Goal: Information Seeking & Learning: Learn about a topic

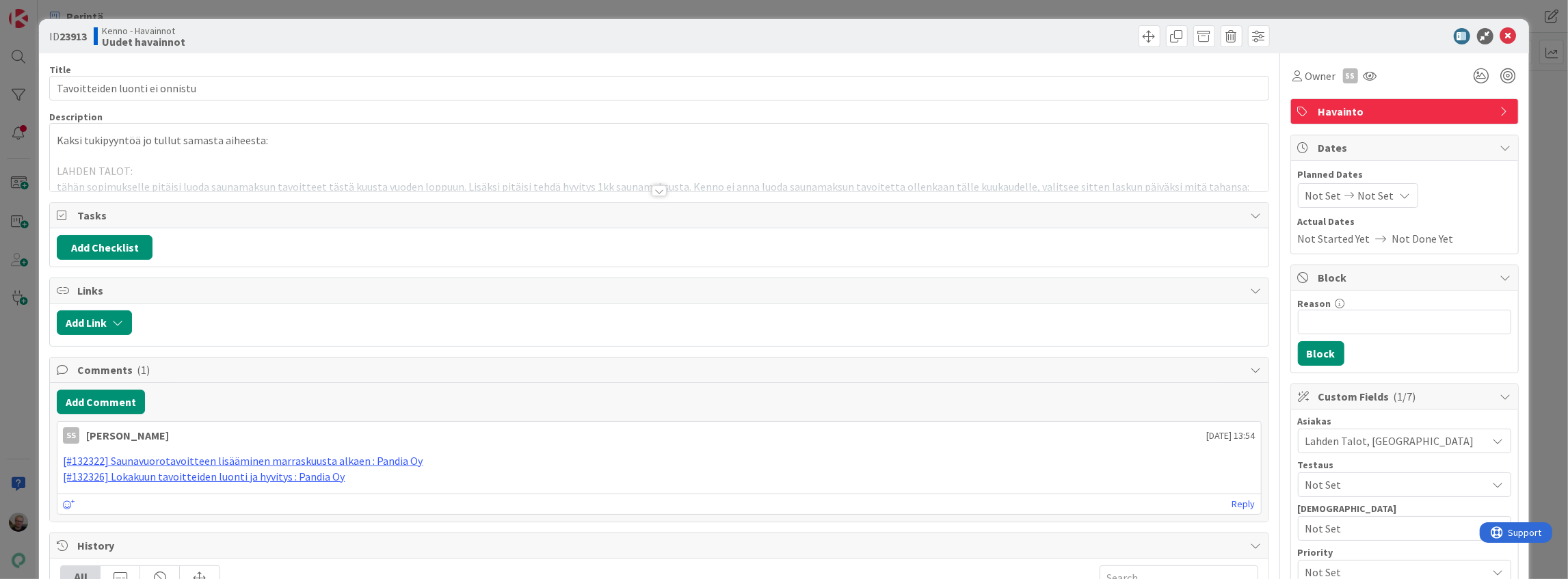
click at [507, 146] on p "Kaksi tukipyyntöä jo tullut samasta aiheesta:" at bounding box center [659, 140] width 1204 height 16
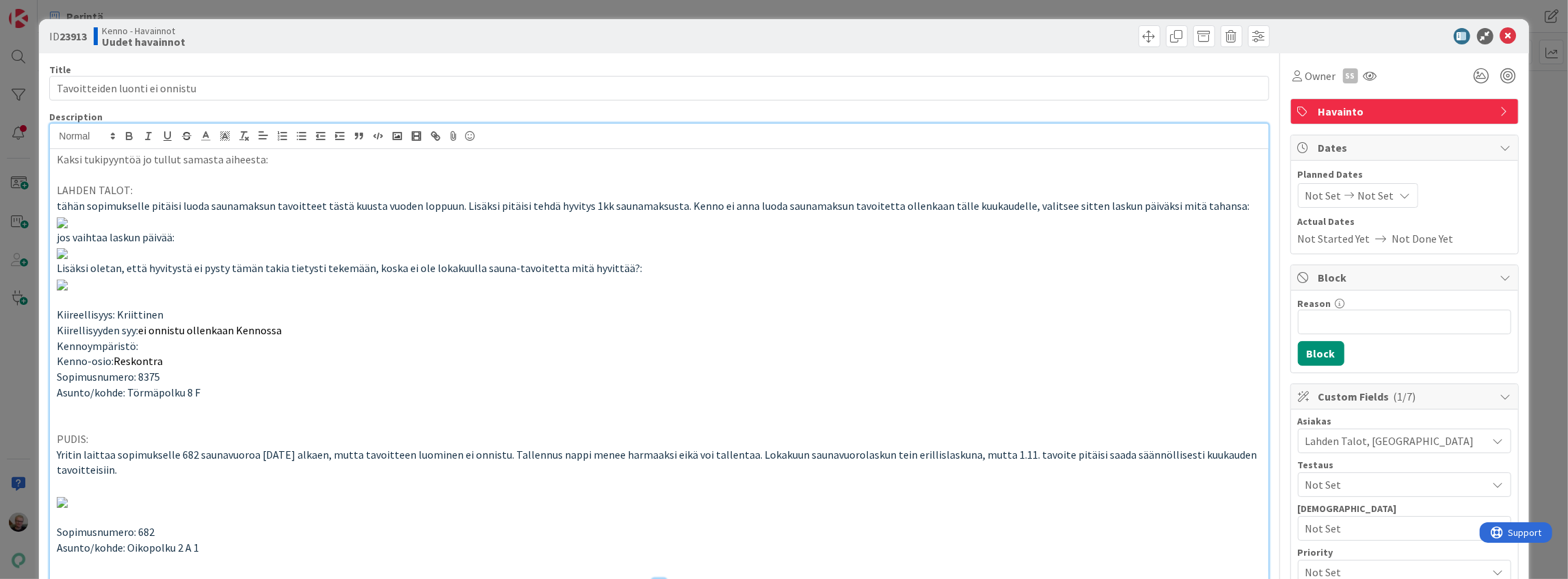
click at [1009, 200] on span "tähän sopimukselle pitäisi luoda saunamaksun tavoitteet tästä kuusta vuoden lop…" at bounding box center [653, 206] width 1192 height 14
click at [1502, 33] on icon at bounding box center [1509, 36] width 16 height 16
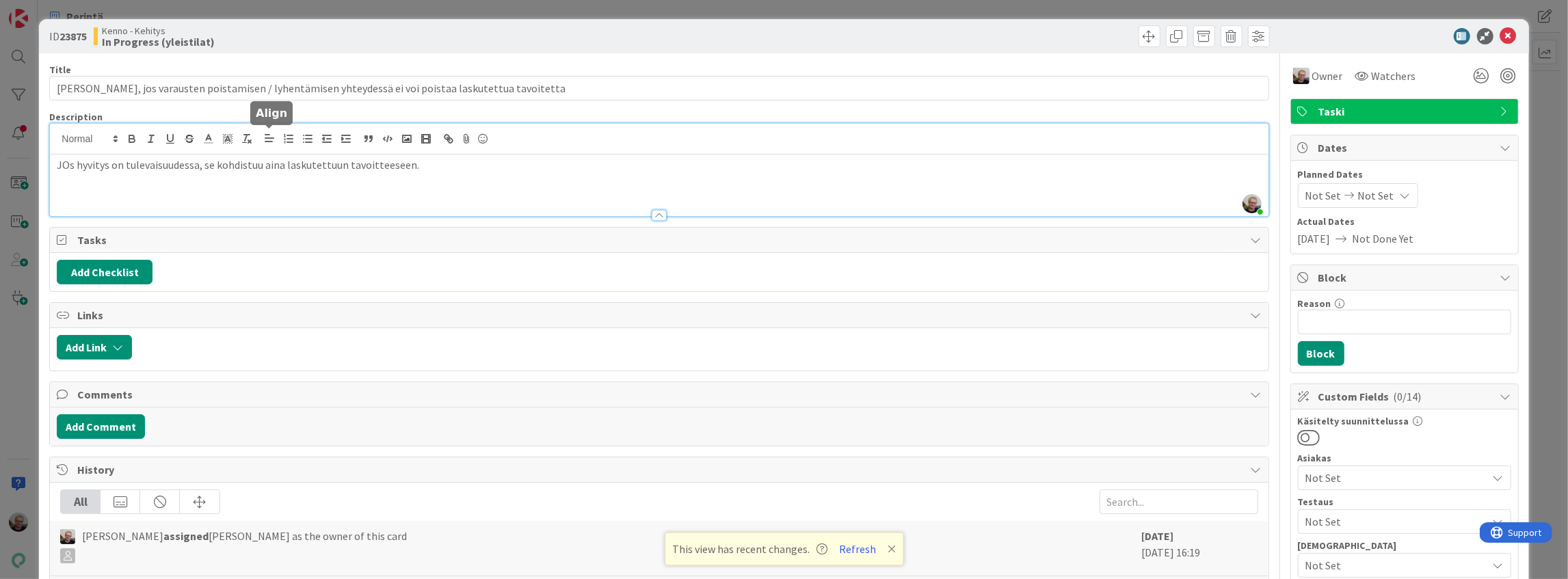
scroll to position [321, 0]
click at [402, 186] on div "JOs hyvitys on tulevaisuudessa, se kohdistuu aina laskutettuun tavoitteeseen." at bounding box center [659, 186] width 1218 height 62
click at [1504, 36] on icon at bounding box center [1509, 36] width 16 height 16
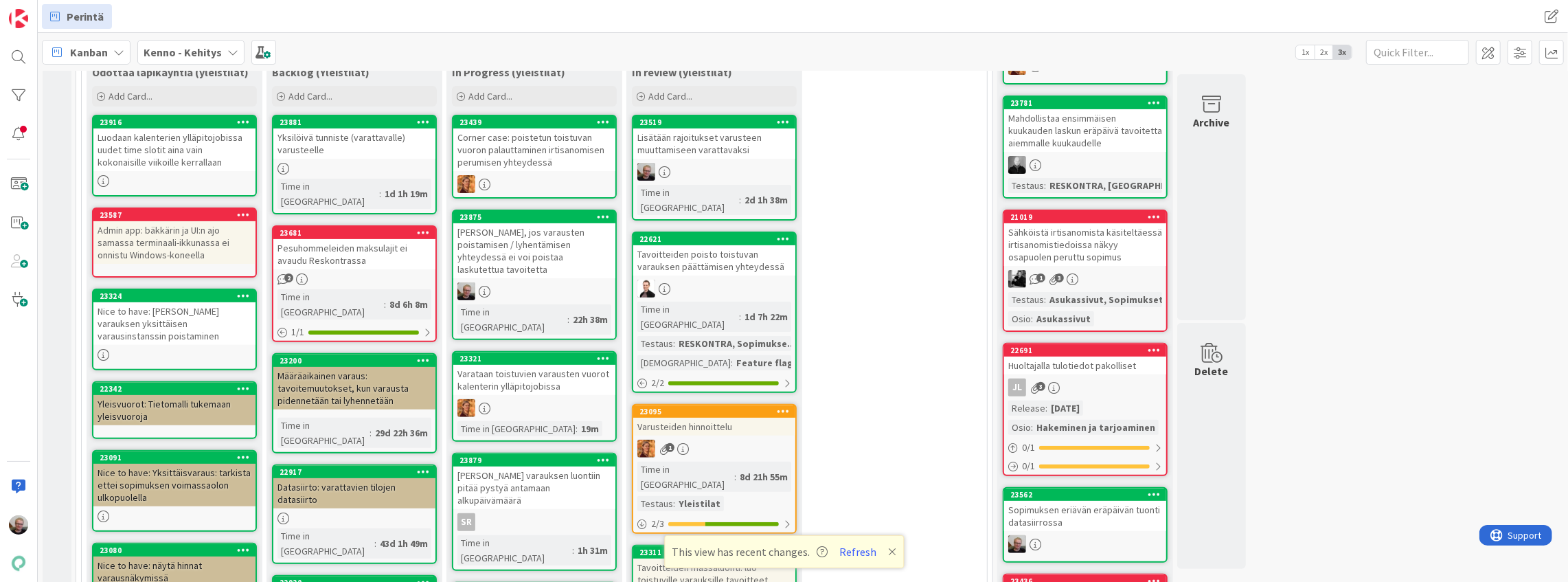
click at [521, 243] on div "[PERSON_NAME], jos varausten poistamisen / lyhentämisen yhteydessä ei voi poist…" at bounding box center [534, 251] width 162 height 55
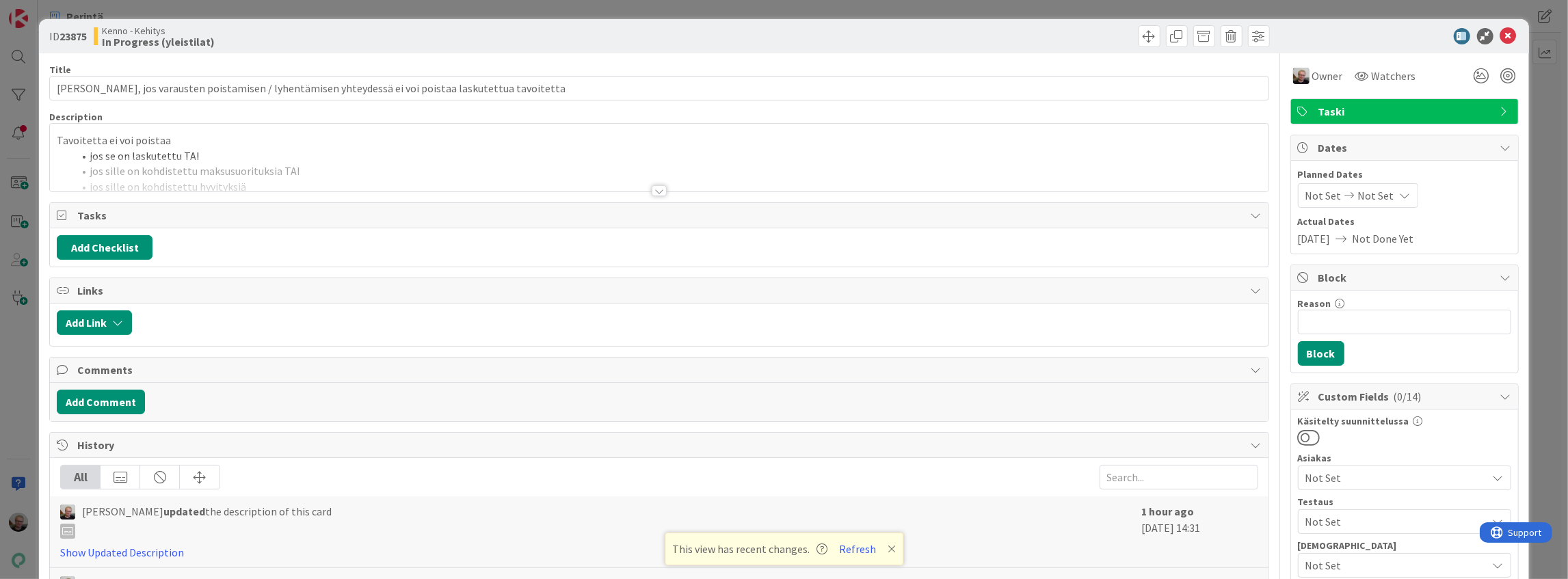
click at [201, 168] on div at bounding box center [659, 174] width 1218 height 35
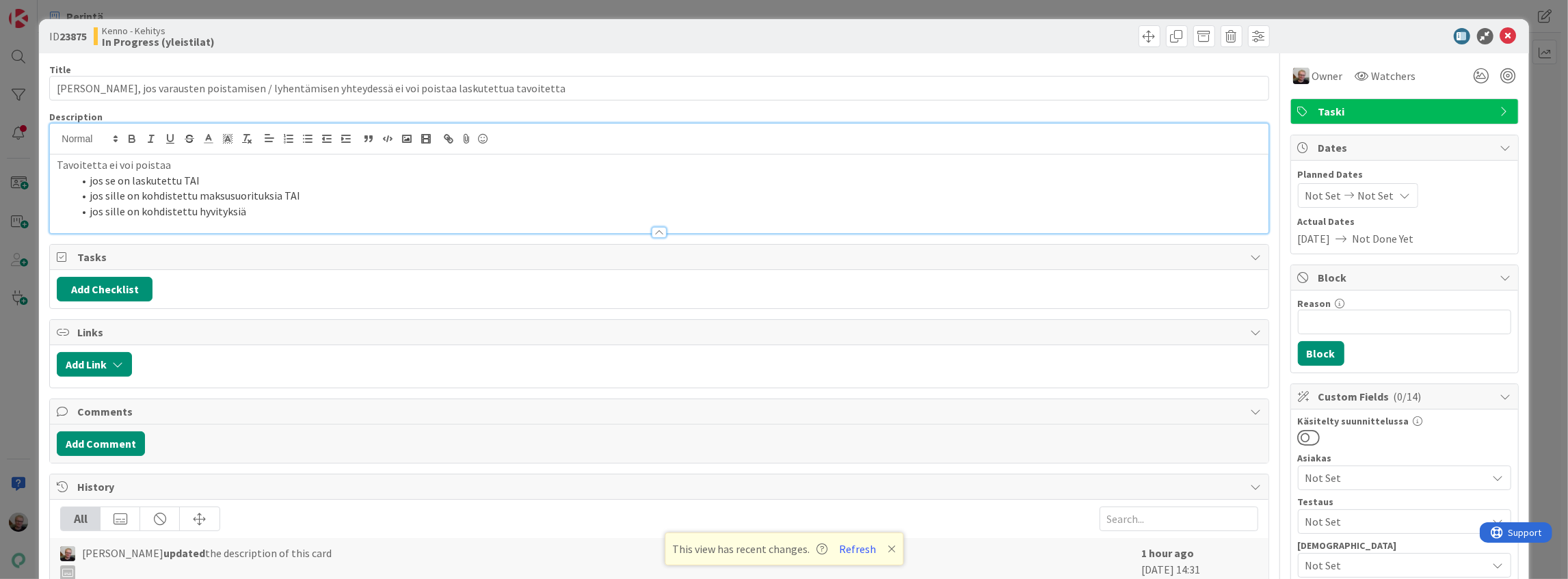
click at [260, 182] on li "jos se on laskutettu TAI" at bounding box center [666, 181] width 1187 height 16
click at [291, 198] on li "jos sille on kohdistettu maksusuorituksia TAI" at bounding box center [666, 196] width 1187 height 16
drag, startPoint x: 277, startPoint y: 194, endPoint x: 290, endPoint y: 206, distance: 17.7
click at [290, 206] on ol "jos se on laskutettu TAI jos sille on kohdistettu maksusuorituksia TAI jos sill…" at bounding box center [659, 196] width 1204 height 47
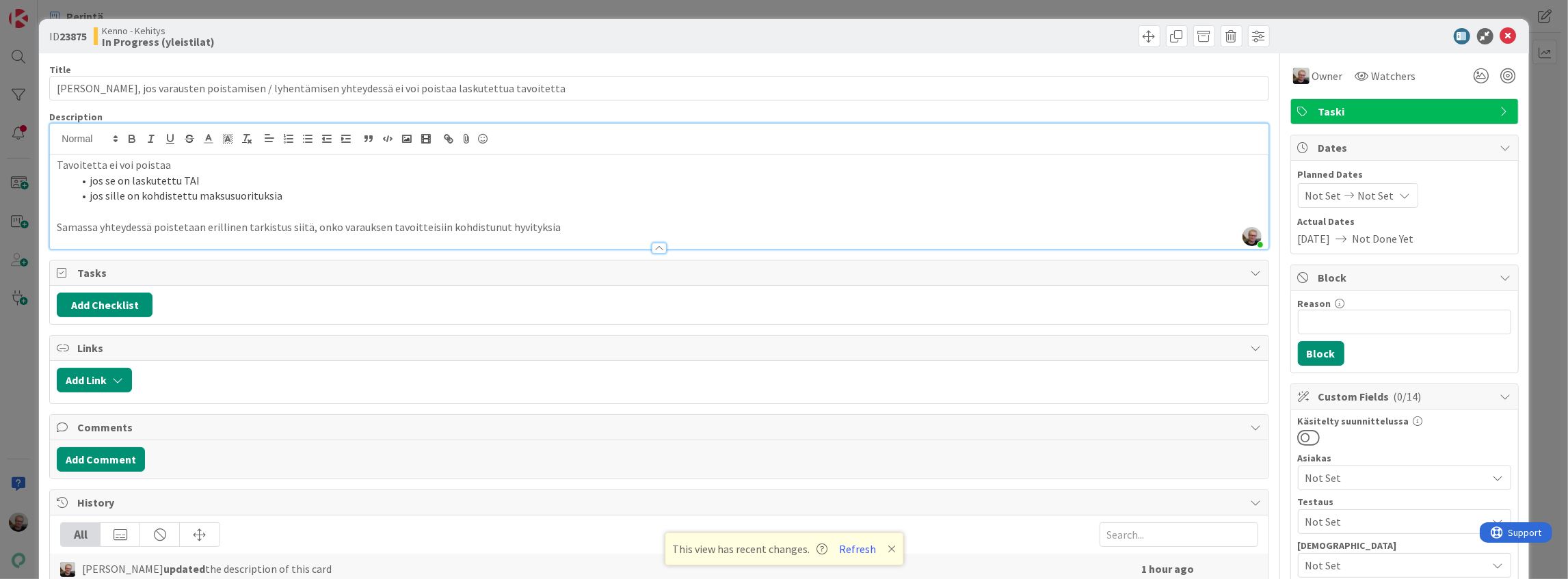
click at [555, 225] on p "Samassa yhteydessä poistetaan erillinen tarkistus siitä, onko varauksen tavoitt…" at bounding box center [659, 227] width 1204 height 16
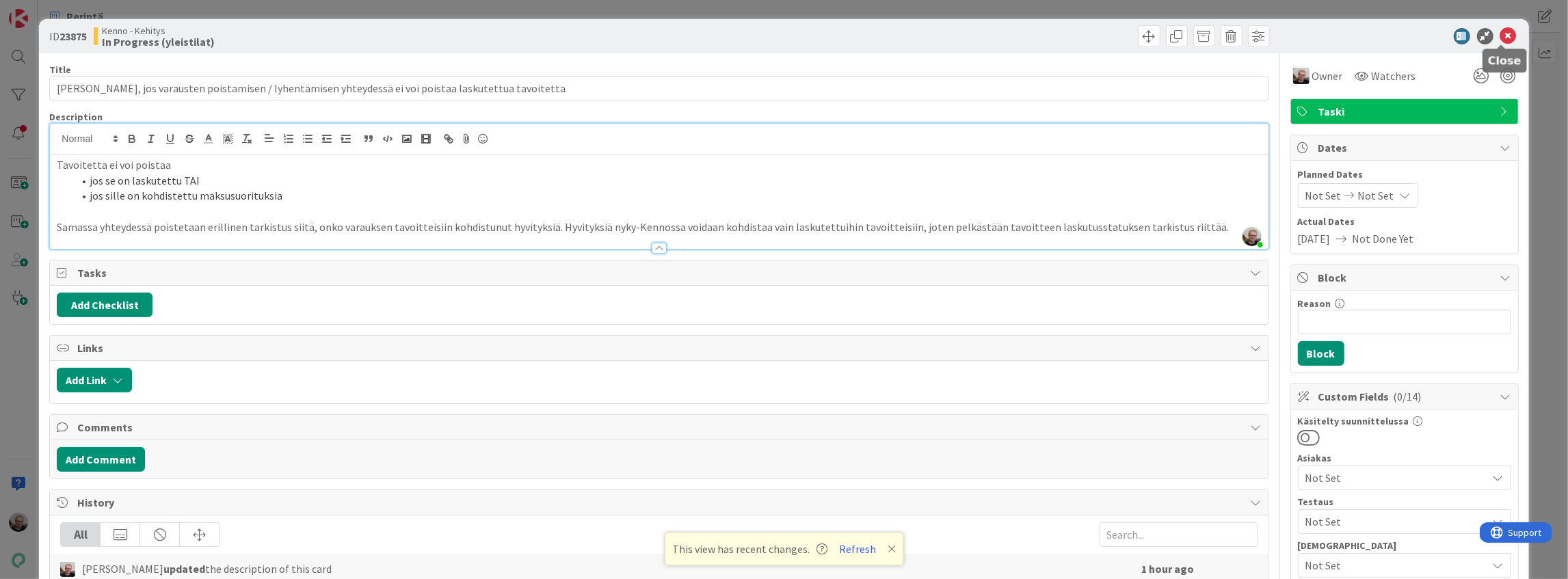
click at [1504, 37] on icon at bounding box center [1509, 36] width 16 height 16
